Goal: Task Accomplishment & Management: Manage account settings

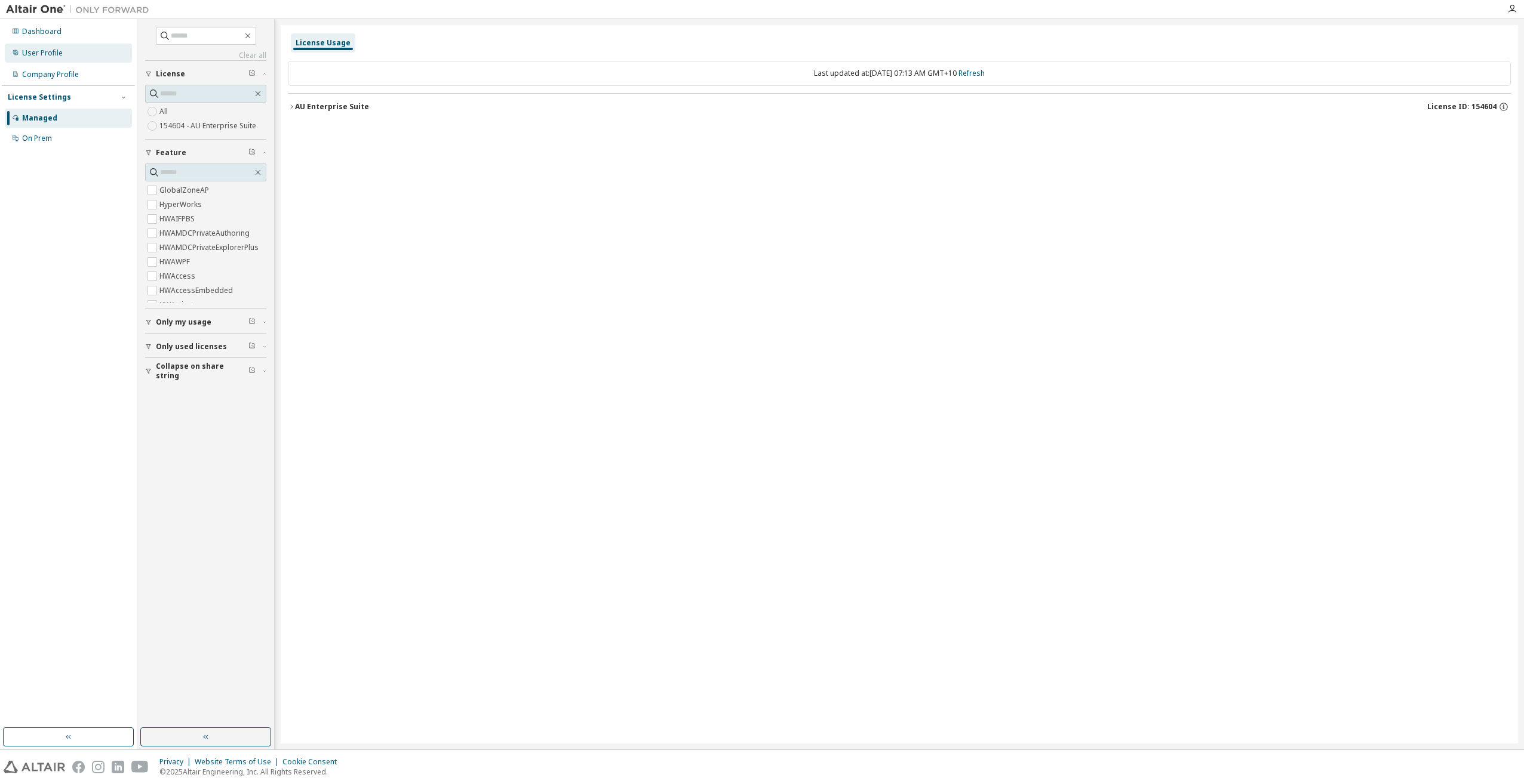
click at [55, 44] on div "User Profile" at bounding box center [68, 53] width 127 height 19
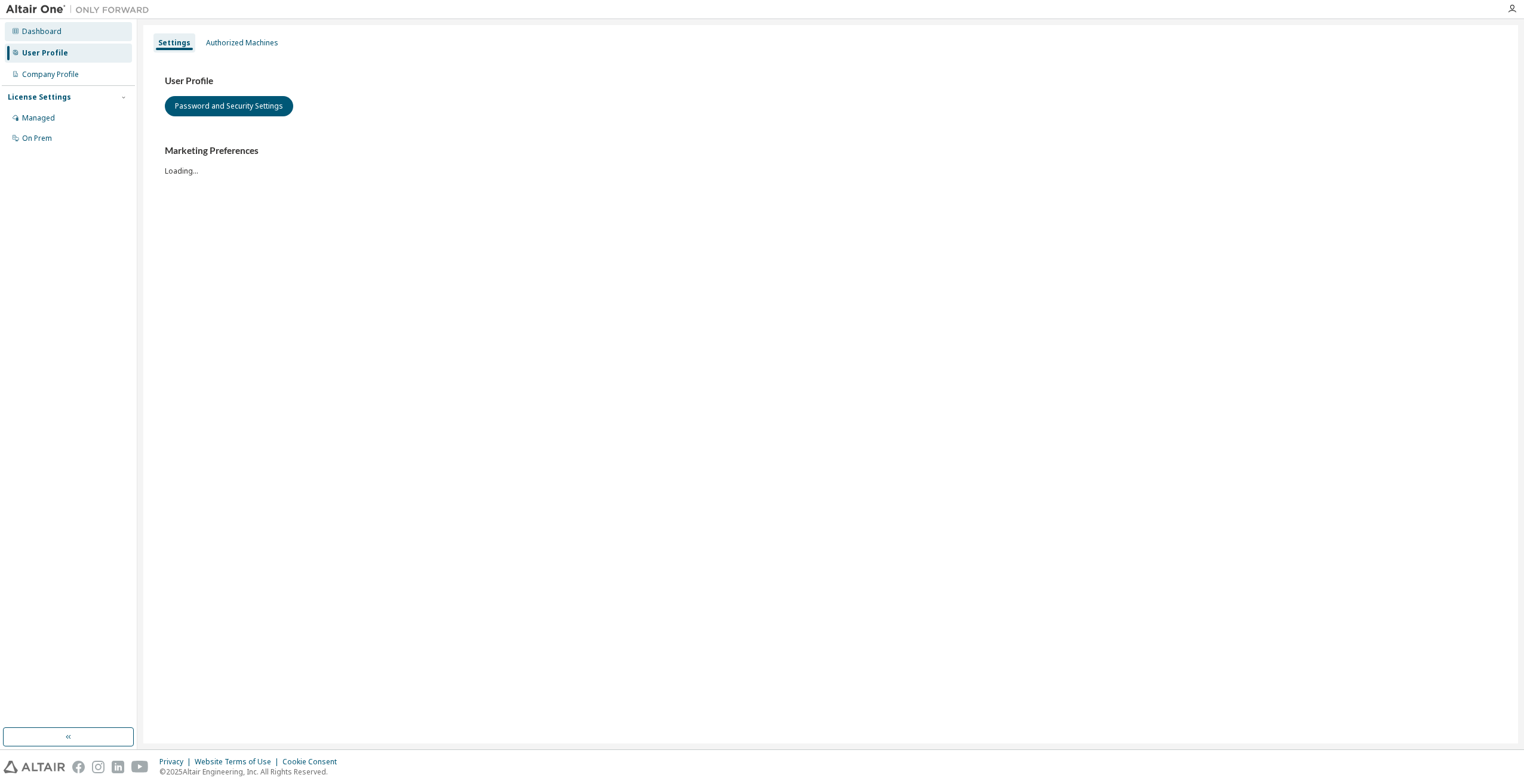
click at [60, 31] on div "Dashboard" at bounding box center [68, 32] width 127 height 19
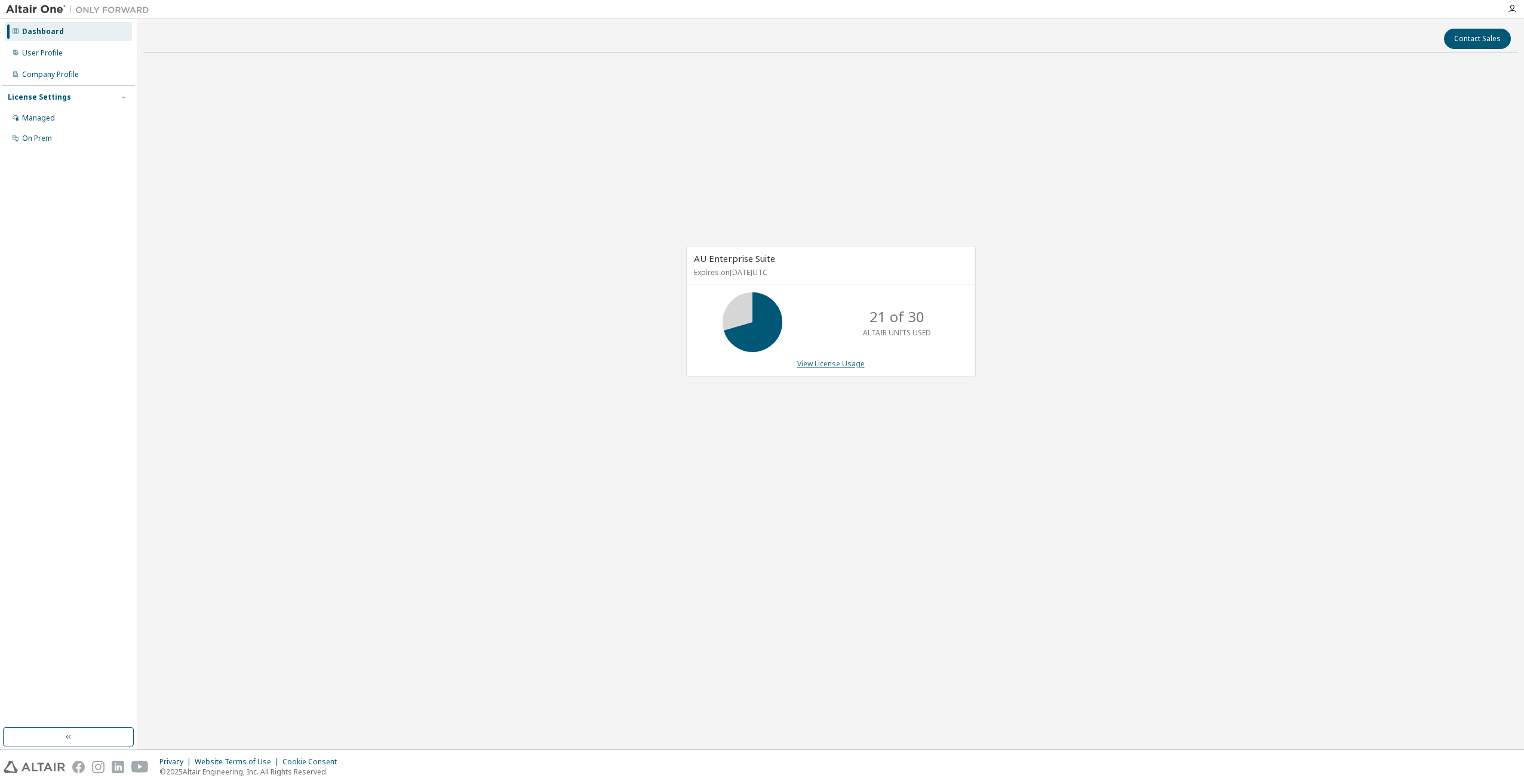
click at [850, 361] on link "View License Usage" at bounding box center [831, 364] width 67 height 10
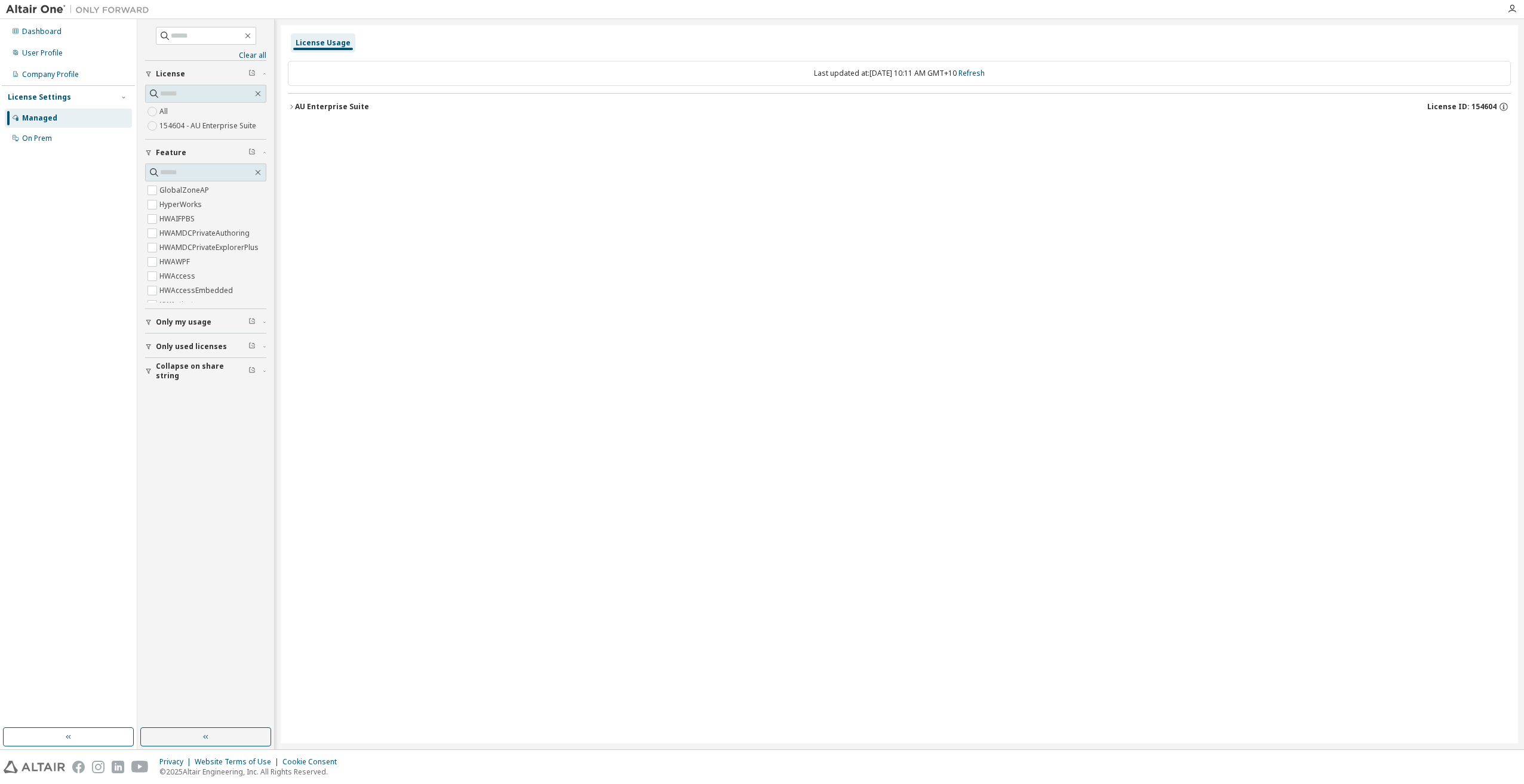
click at [301, 111] on div "AU Enterprise Suite" at bounding box center [332, 107] width 74 height 10
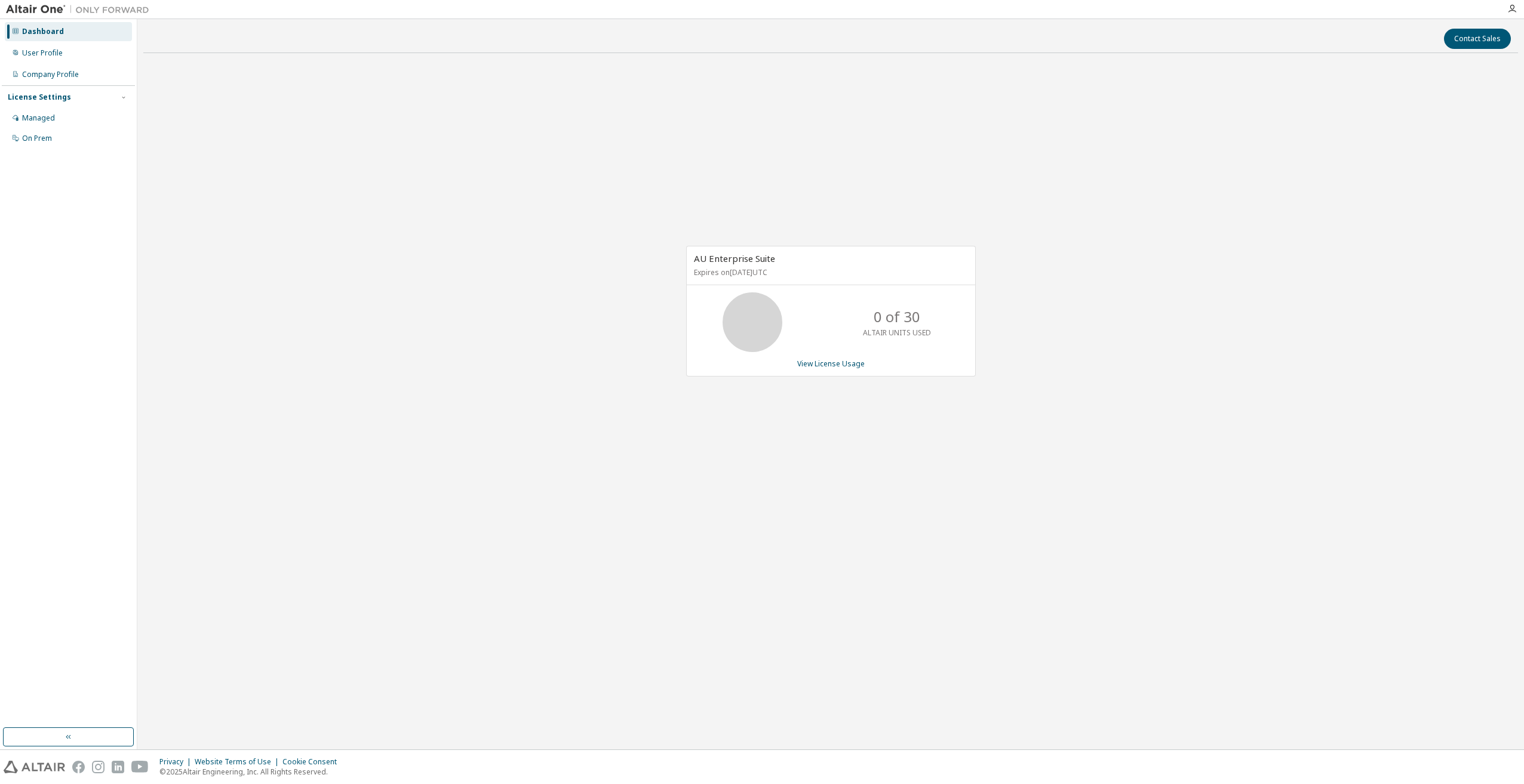
click at [29, 4] on img at bounding box center [81, 9] width 149 height 12
click at [109, 9] on img at bounding box center [81, 9] width 149 height 12
